Goal: Task Accomplishment & Management: Manage account settings

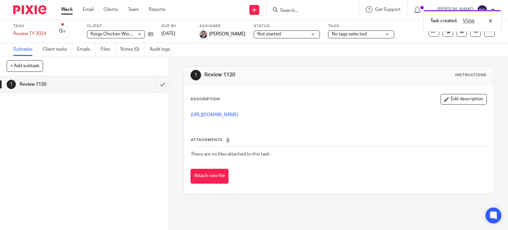
click at [64, 12] on link "Work" at bounding box center [67, 9] width 12 height 7
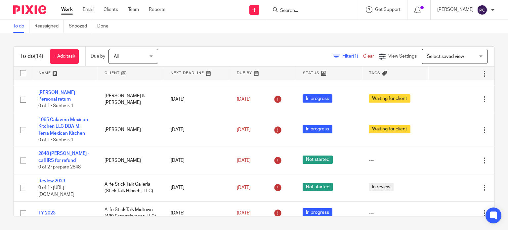
scroll to position [198, 0]
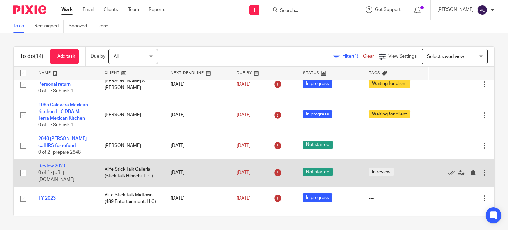
click at [481, 176] on div at bounding box center [484, 172] width 7 height 7
click at [48, 165] on link "Review 2023" at bounding box center [51, 166] width 27 height 5
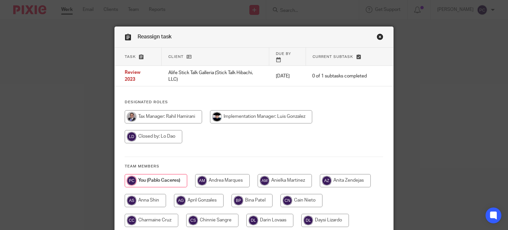
click at [169, 113] on input "radio" at bounding box center [163, 116] width 77 height 13
radio input "true"
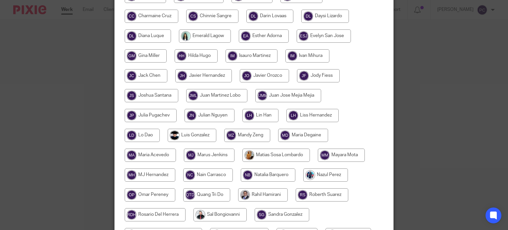
scroll to position [265, 0]
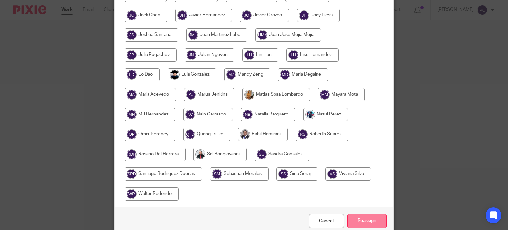
click at [359, 219] on input "Reassign" at bounding box center [366, 221] width 39 height 14
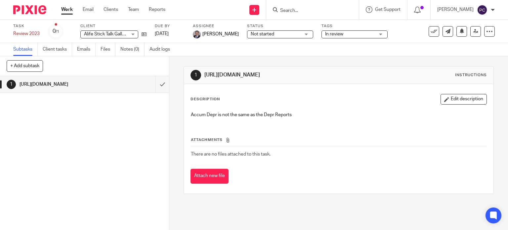
click at [127, 32] on span "Alife Stick Talk Galleria (Stick Talk Hibachi, LLC)" at bounding box center [131, 34] width 95 height 5
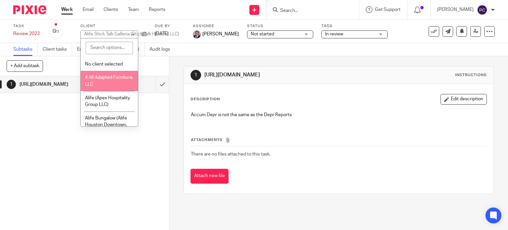
click at [28, 144] on div "1 https://3.basecamp.com/5341776/buckets/37085760/vaults/8803549452" at bounding box center [84, 153] width 169 height 154
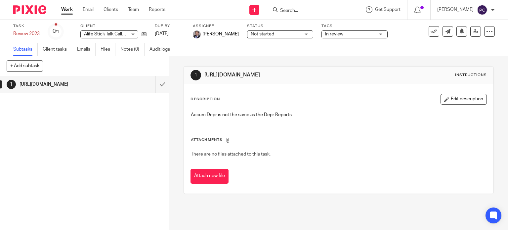
click at [66, 10] on link "Work" at bounding box center [67, 9] width 12 height 7
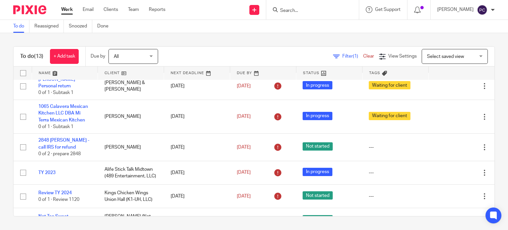
scroll to position [198, 0]
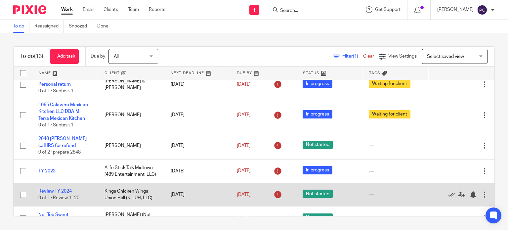
click at [481, 197] on div at bounding box center [484, 194] width 7 height 7
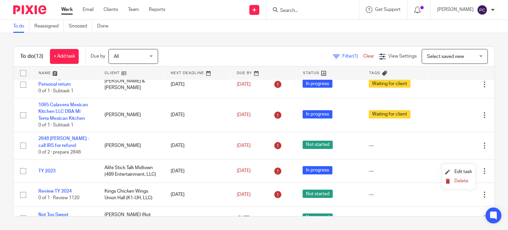
click at [461, 181] on span "Delete" at bounding box center [461, 181] width 14 height 5
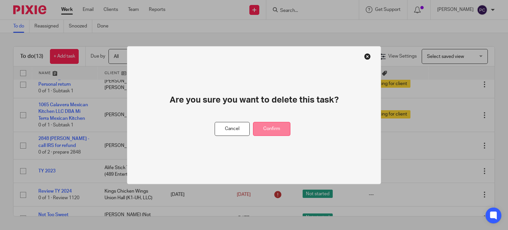
click at [271, 133] on button "Confirm" at bounding box center [271, 129] width 37 height 14
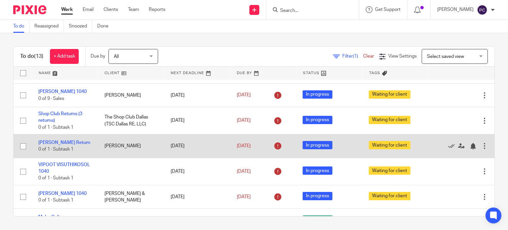
scroll to position [0, 0]
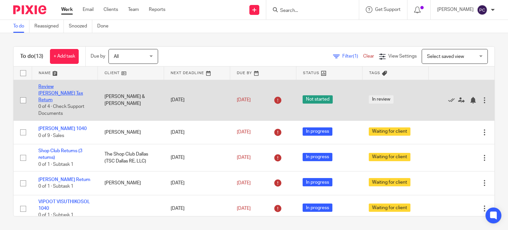
click at [55, 87] on link "Review Paul Miller Tax Return" at bounding box center [60, 93] width 45 height 18
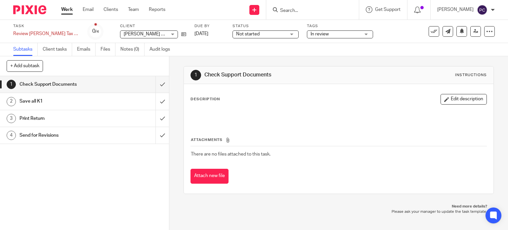
click at [206, 105] on div "Description Edit description" at bounding box center [339, 108] width 297 height 29
click at [452, 103] on button "Edit description" at bounding box center [464, 99] width 46 height 11
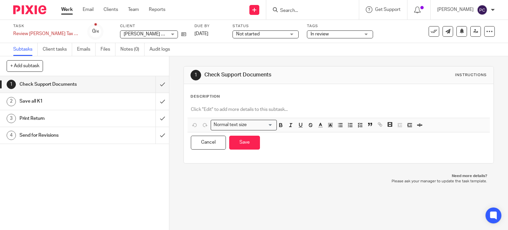
click at [201, 109] on p at bounding box center [339, 109] width 296 height 7
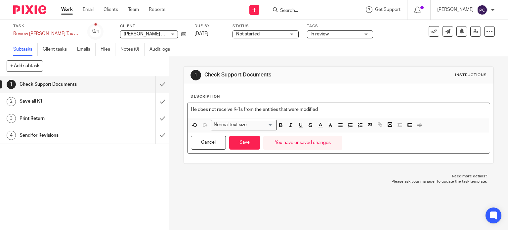
click at [324, 109] on p "He does not receive K-1s from the entities that were modified" at bounding box center [339, 109] width 296 height 7
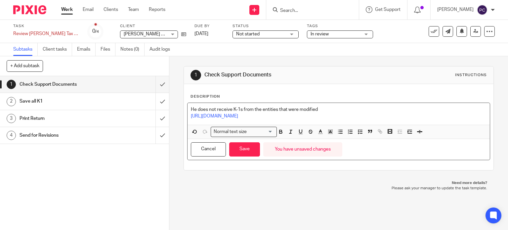
click at [24, 103] on h1 "Save all K1" at bounding box center [63, 101] width 86 height 10
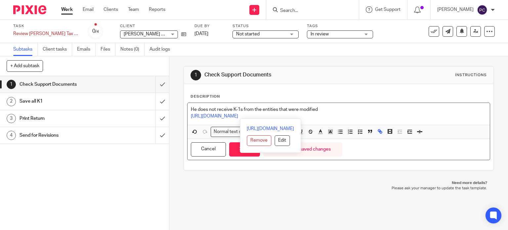
drag, startPoint x: 351, startPoint y: 113, endPoint x: 170, endPoint y: 116, distance: 180.9
click at [170, 116] on div "1 Check Support Documents Instructions Description He does not receive K-1s fro…" at bounding box center [338, 143] width 339 height 174
copy link "https://3.basecamp.com/5341776/buckets/28851639/uploads/8856463501"
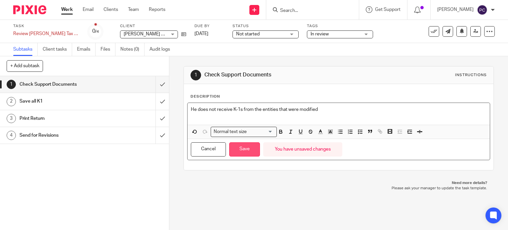
click at [249, 150] on button "Save" at bounding box center [244, 149] width 31 height 14
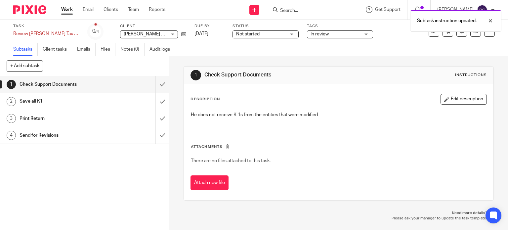
click at [39, 119] on h1 "Print Return" at bounding box center [63, 118] width 86 height 10
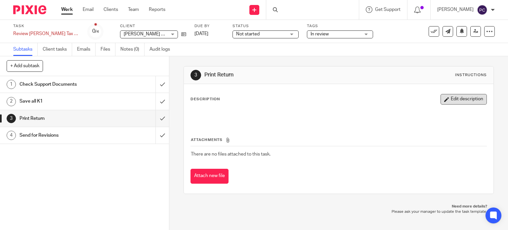
click at [442, 98] on button "Edit description" at bounding box center [464, 99] width 46 height 11
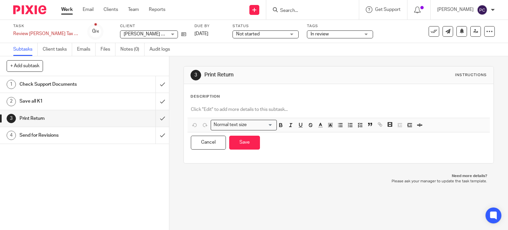
click at [228, 91] on div "Description Normal text size Loading... Remove Edit Insert new video Copy and p…" at bounding box center [339, 123] width 310 height 79
click at [204, 97] on p "Description" at bounding box center [205, 96] width 29 height 5
click at [197, 110] on p at bounding box center [339, 109] width 296 height 7
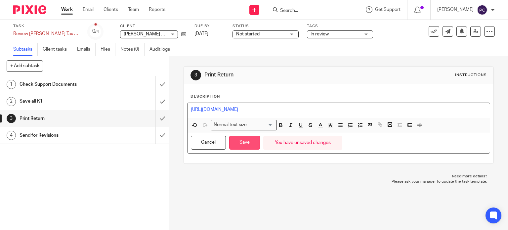
click at [240, 145] on button "Save" at bounding box center [244, 143] width 31 height 14
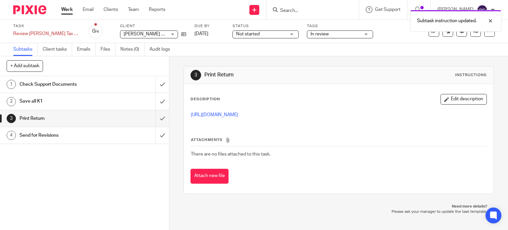
click at [31, 102] on h1 "Save all K1" at bounding box center [63, 101] width 86 height 10
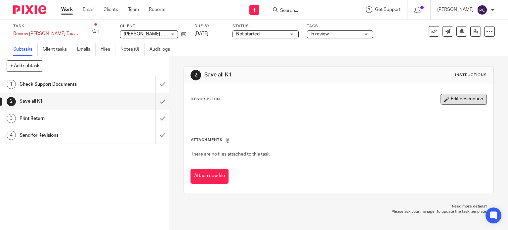
click at [454, 97] on button "Edit description" at bounding box center [464, 99] width 46 height 11
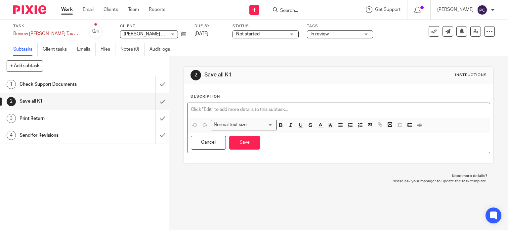
click at [246, 109] on p at bounding box center [339, 109] width 296 height 7
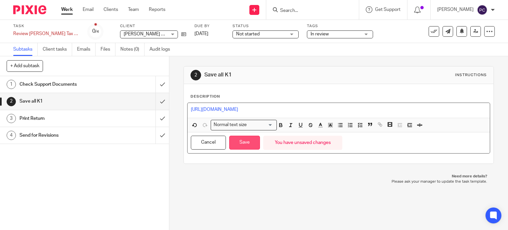
click at [241, 143] on button "Save" at bounding box center [244, 143] width 31 height 14
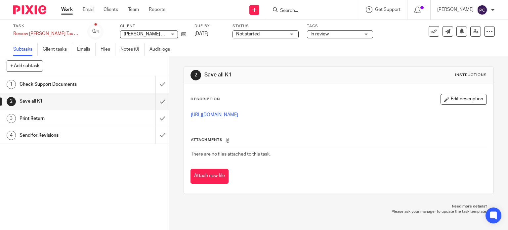
click at [66, 11] on link "Work" at bounding box center [67, 9] width 12 height 7
click at [31, 82] on h1 "Check Support Documents" at bounding box center [63, 84] width 86 height 10
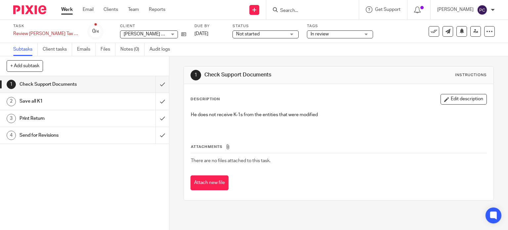
click at [61, 10] on div "Work Email Clients Team Reports Work Email Clients Team Reports Settings" at bounding box center [115, 10] width 121 height 20
click at [68, 12] on link "Work" at bounding box center [67, 9] width 12 height 7
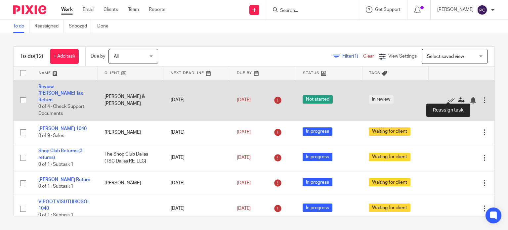
click at [458, 99] on icon at bounding box center [461, 100] width 7 height 7
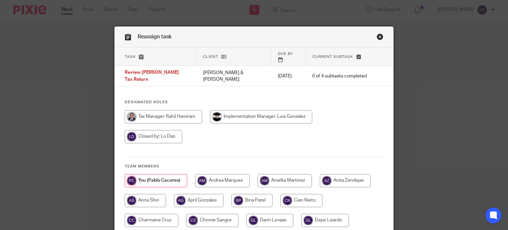
click at [155, 110] on input "radio" at bounding box center [163, 116] width 77 height 13
radio input "true"
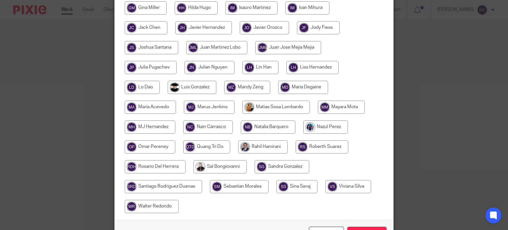
scroll to position [286, 0]
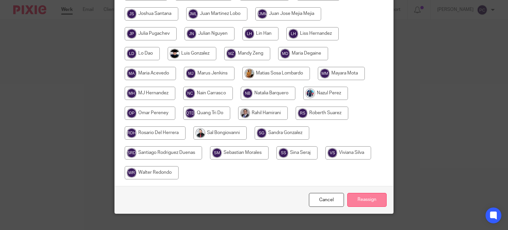
click at [357, 193] on input "Reassign" at bounding box center [366, 200] width 39 height 14
